Goal: Task Accomplishment & Management: Manage account settings

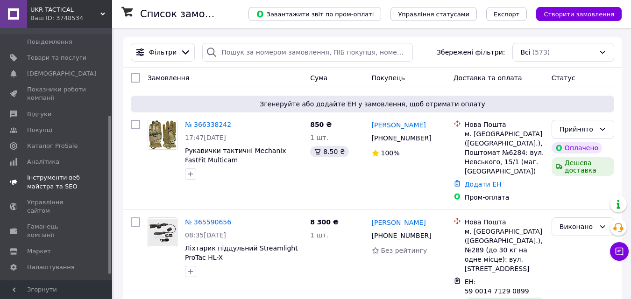
scroll to position [150, 0]
click at [52, 261] on span "Налаштування" at bounding box center [51, 265] width 48 height 8
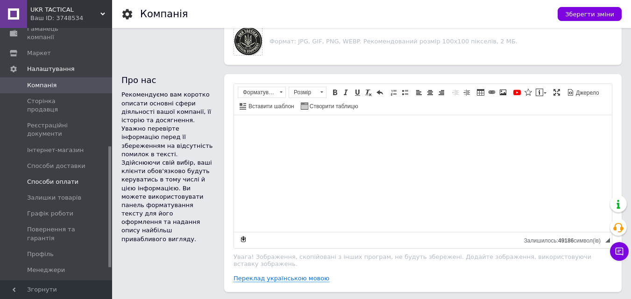
scroll to position [273, 0]
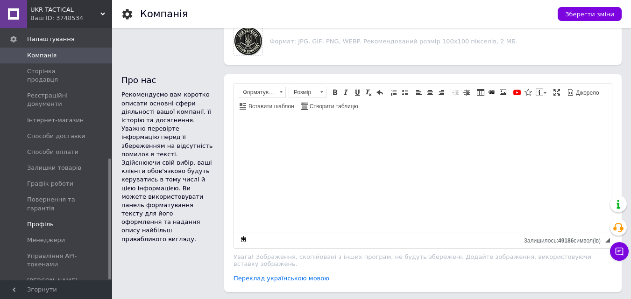
click at [39, 221] on span "Профіль" at bounding box center [40, 225] width 27 height 8
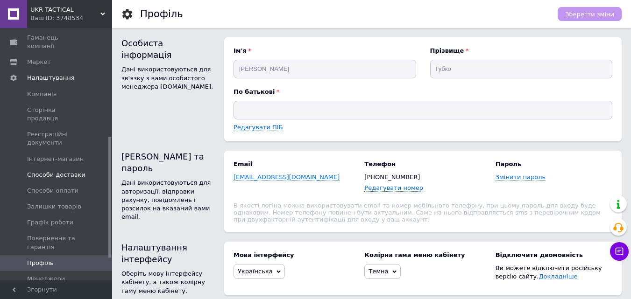
scroll to position [226, 0]
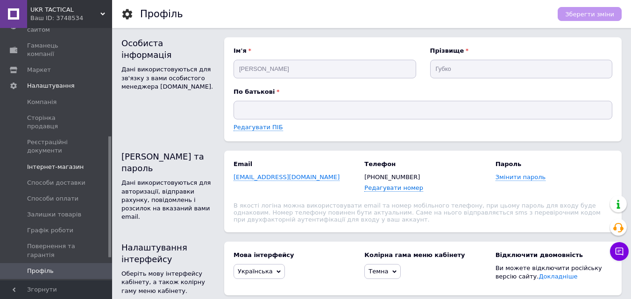
click at [74, 163] on span "Інтернет-магазин" at bounding box center [55, 167] width 57 height 8
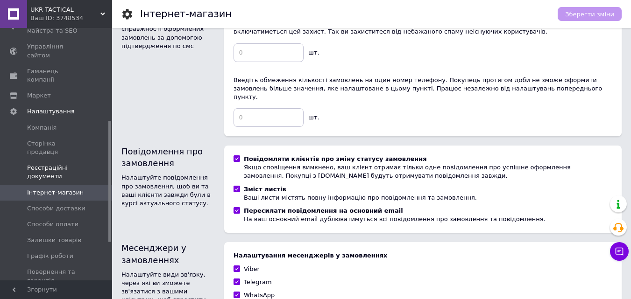
scroll to position [179, 0]
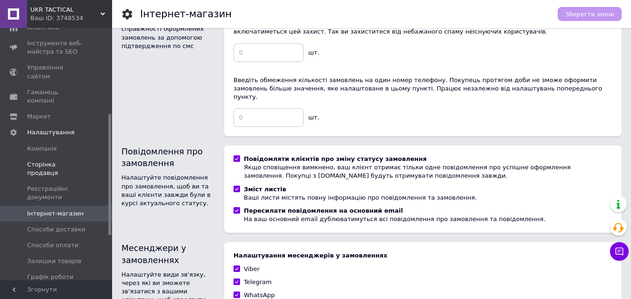
click at [69, 161] on span "Сторінка продавця" at bounding box center [56, 169] width 59 height 17
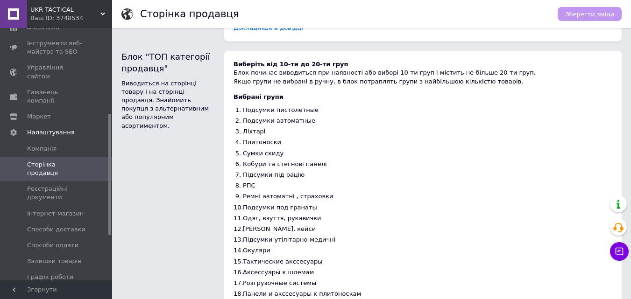
scroll to position [159, 0]
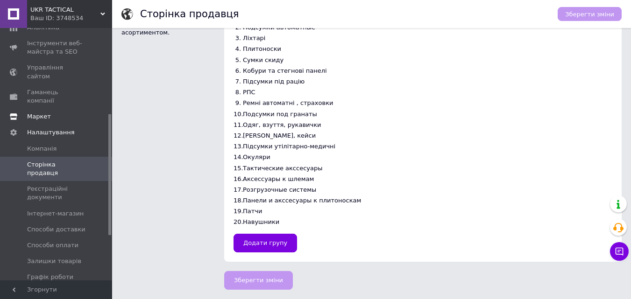
click at [40, 109] on link "Маркет" at bounding box center [57, 117] width 115 height 16
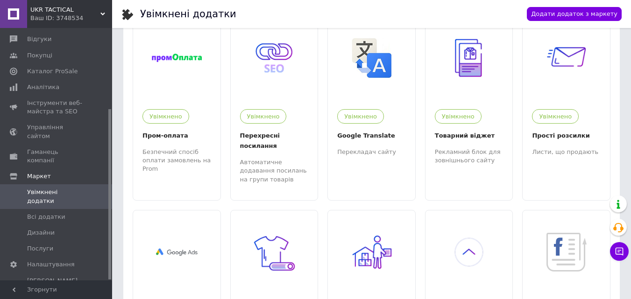
scroll to position [47, 0]
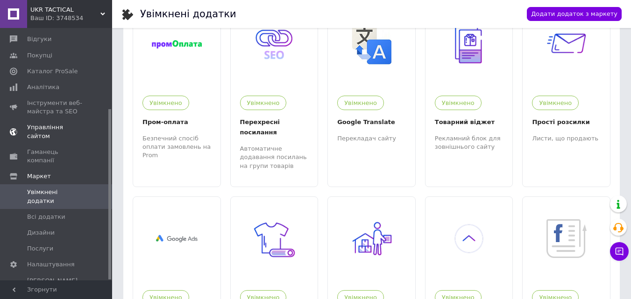
click at [73, 128] on span "Управління сайтом" at bounding box center [56, 131] width 59 height 17
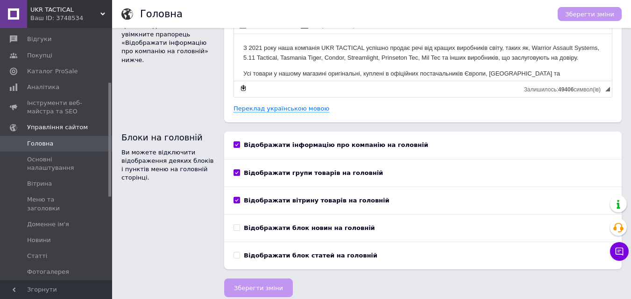
scroll to position [65, 0]
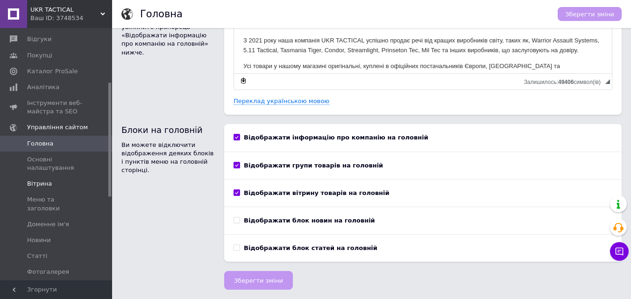
click at [35, 180] on span "Вітрина" at bounding box center [39, 184] width 25 height 8
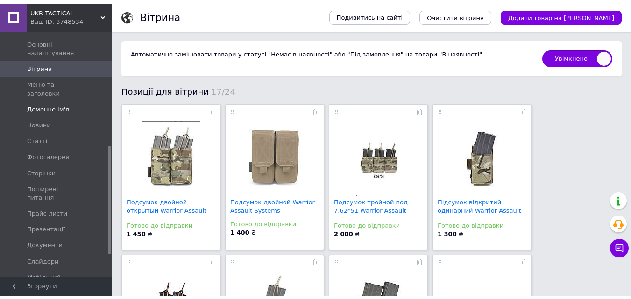
scroll to position [260, 0]
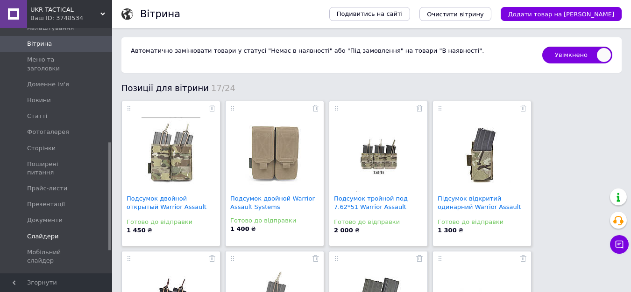
click at [45, 233] on span "Слайдери" at bounding box center [43, 237] width 32 height 8
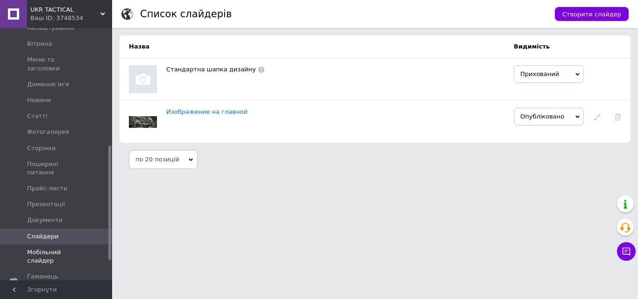
click at [73, 245] on link "Мобільний слайдер" at bounding box center [57, 257] width 115 height 24
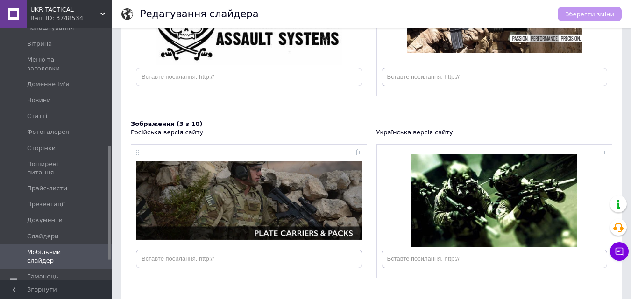
scroll to position [361, 0]
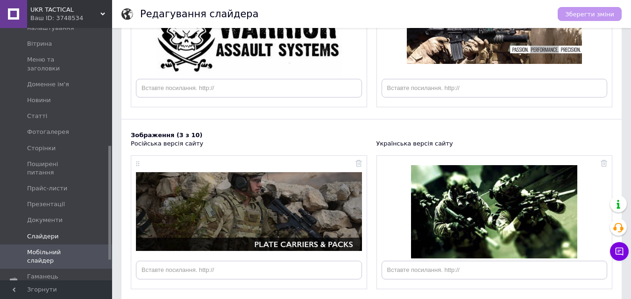
click at [44, 233] on span "Слайдери" at bounding box center [43, 237] width 32 height 8
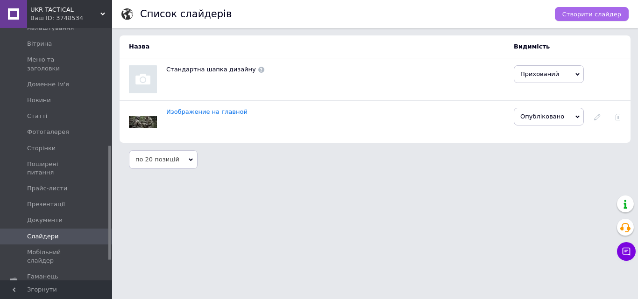
click at [590, 12] on span "Створити слайдер" at bounding box center [592, 14] width 59 height 7
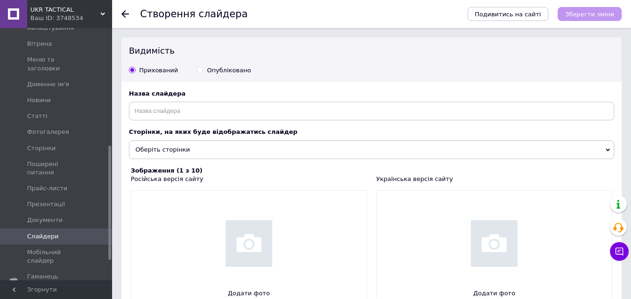
click at [250, 244] on input "file" at bounding box center [248, 258] width 235 height 134
type input "C:\fakepath\logo_(39).png"
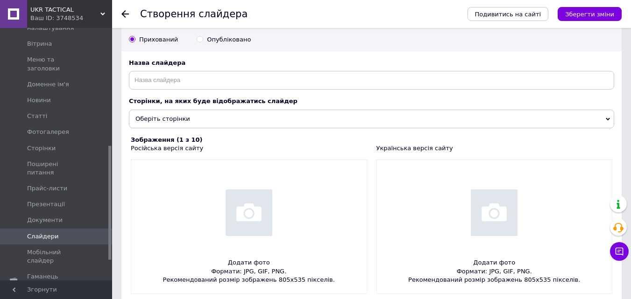
scroll to position [47, 0]
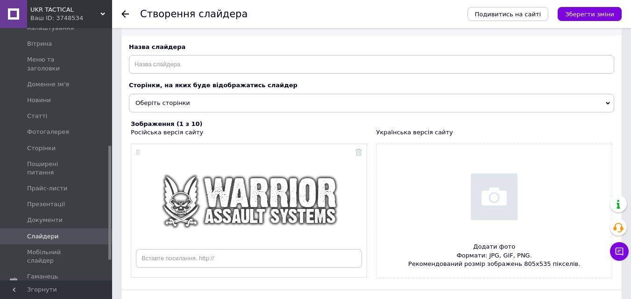
click at [503, 196] on input "file" at bounding box center [494, 211] width 235 height 134
type input "C:\fakepath\logo_(39).png"
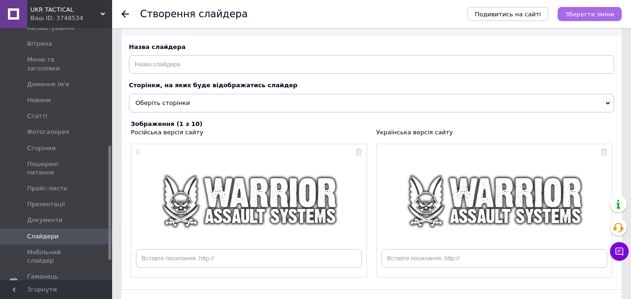
click at [587, 14] on span "Зберегти зміни" at bounding box center [589, 14] width 49 height 7
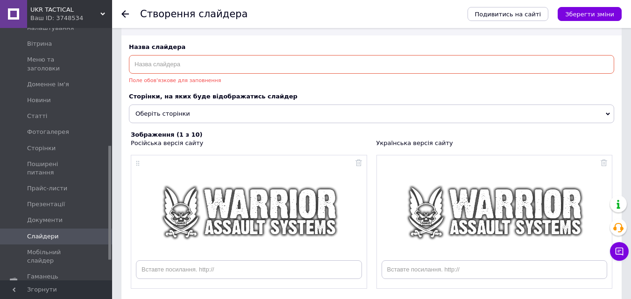
click at [231, 64] on input "text" at bounding box center [371, 64] width 485 height 19
click at [207, 52] on div "Назва слайдера Поле обов'язкове для заповнення Сторінки, на яких буде відобража…" at bounding box center [371, 87] width 500 height 88
click at [149, 56] on input "text" at bounding box center [371, 64] width 485 height 19
type input "was"
click at [273, 43] on div "Назва слайдера was Поле обов'язкове для заповнення Сторінки, на яких буде відоб…" at bounding box center [371, 87] width 500 height 88
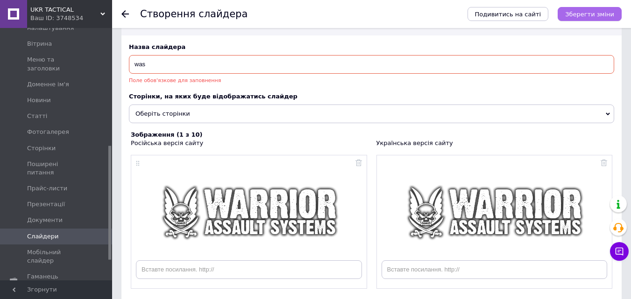
click at [598, 15] on span "Зберегти зміни" at bounding box center [589, 14] width 49 height 7
